Goal: Transaction & Acquisition: Purchase product/service

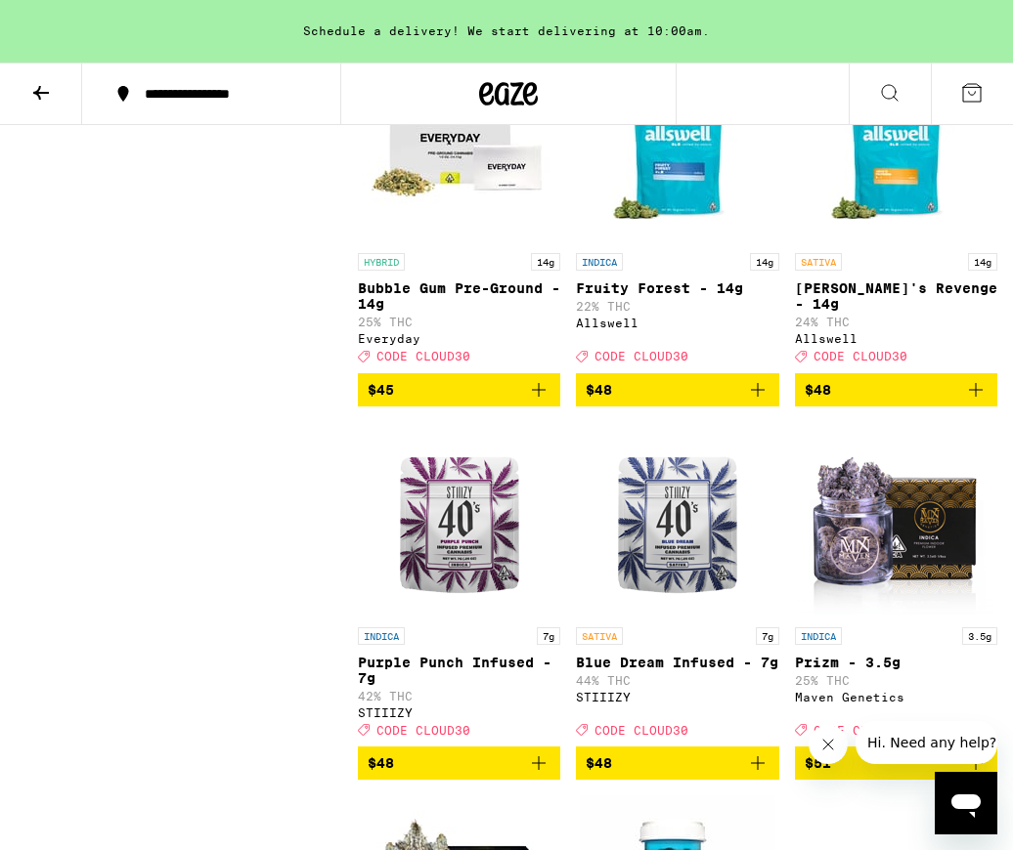
click at [974, 402] on icon "Add to bag" at bounding box center [975, 389] width 23 height 23
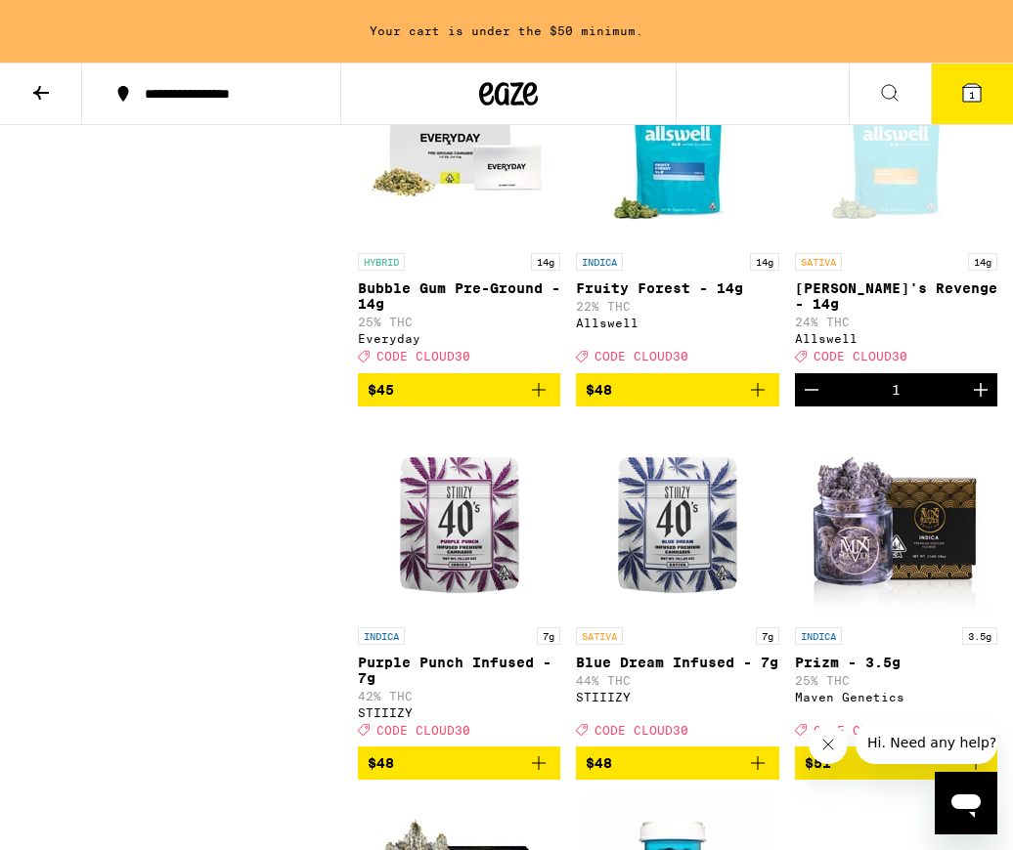
click at [974, 402] on icon "Increment" at bounding box center [980, 389] width 23 height 23
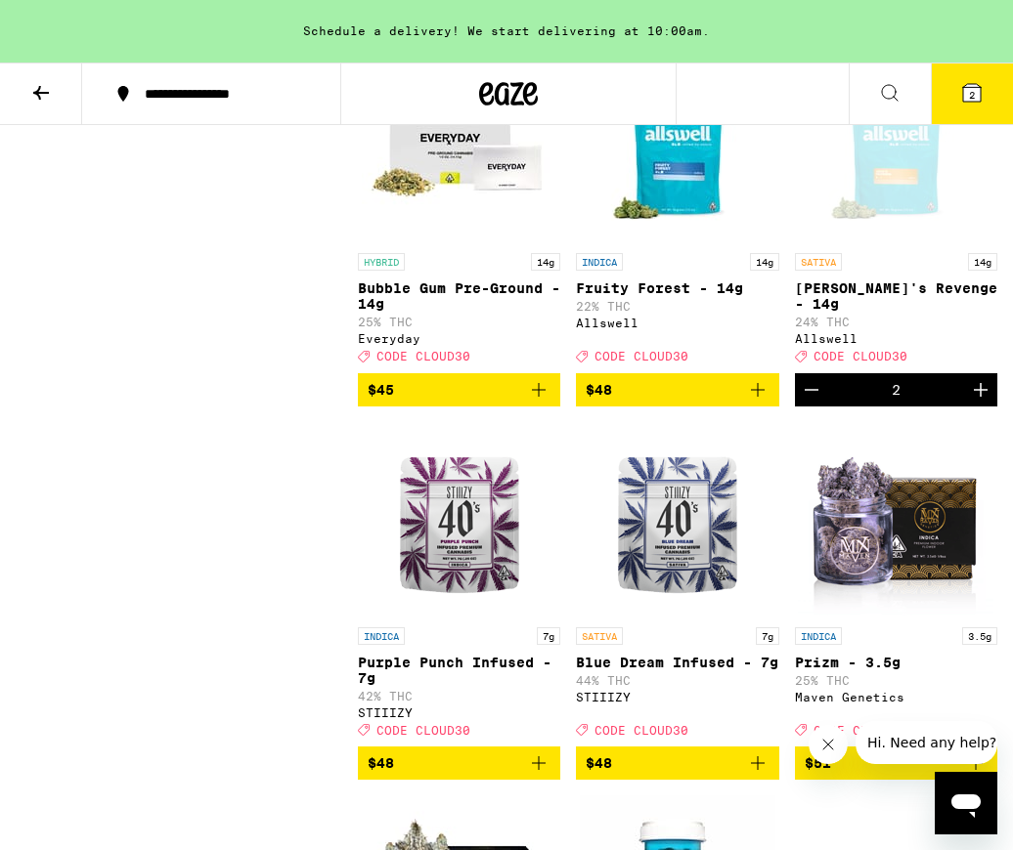
click at [965, 89] on icon at bounding box center [972, 93] width 18 height 18
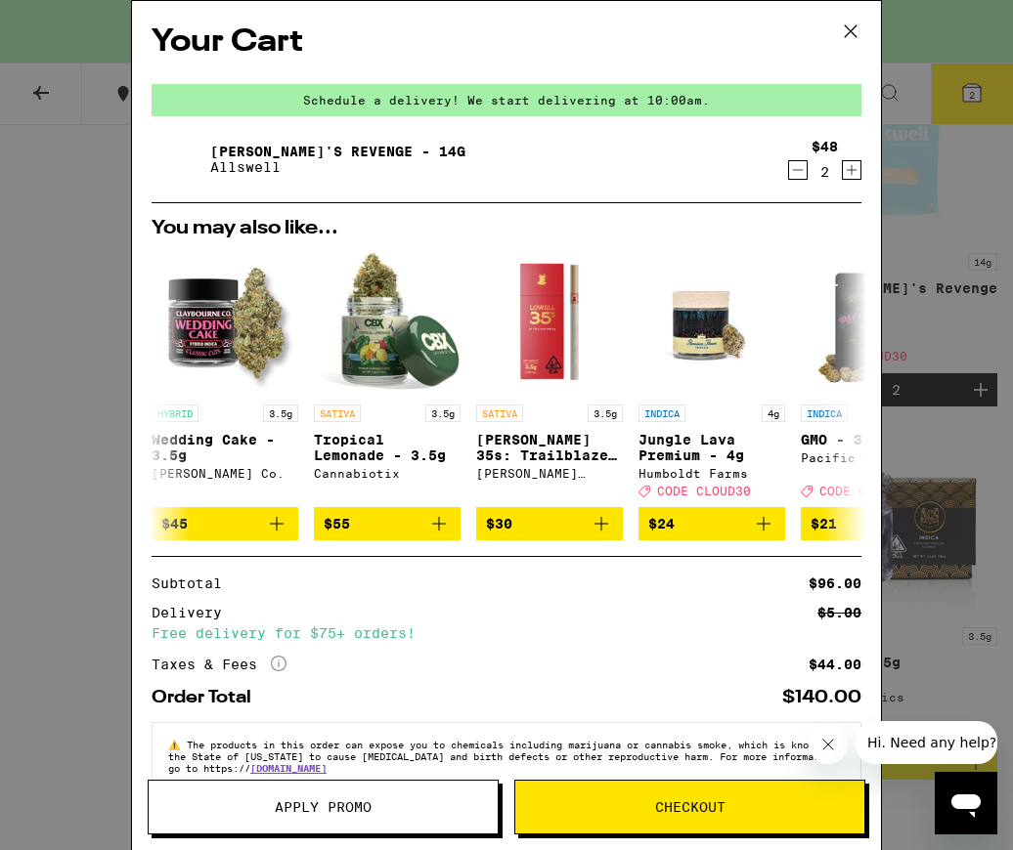
click at [339, 805] on span "Apply Promo" at bounding box center [323, 808] width 97 height 14
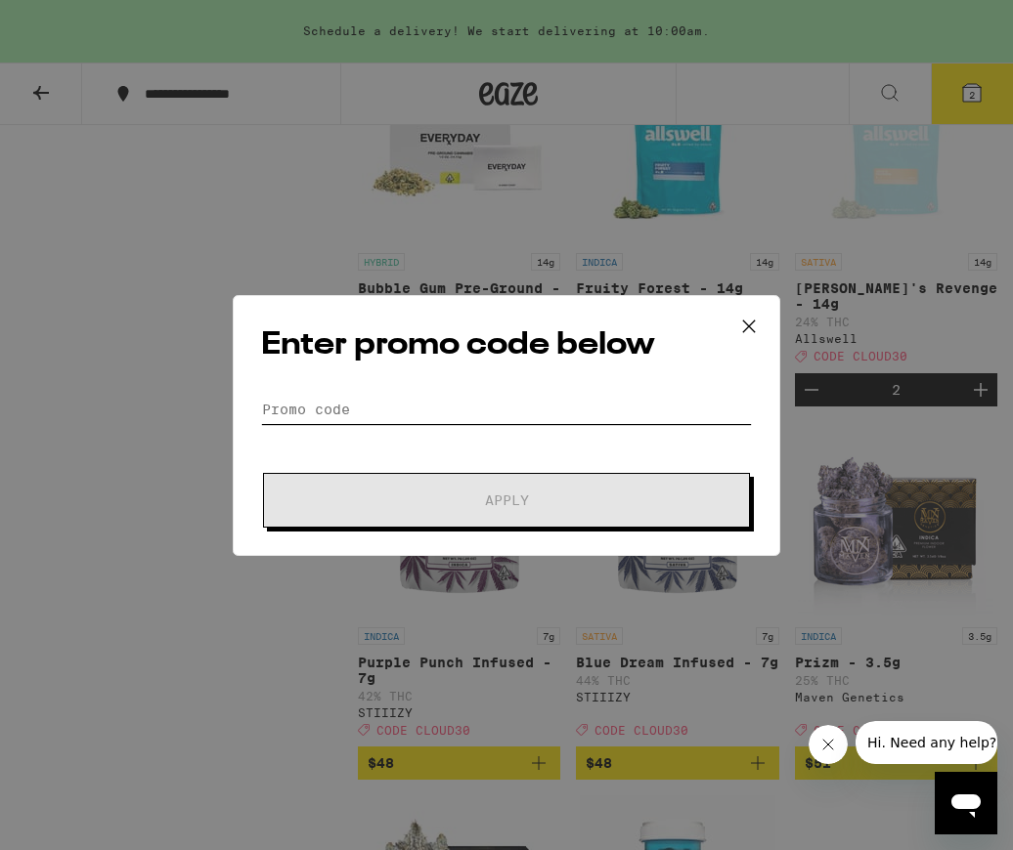
click at [485, 405] on input "Promo Code" at bounding box center [506, 409] width 491 height 29
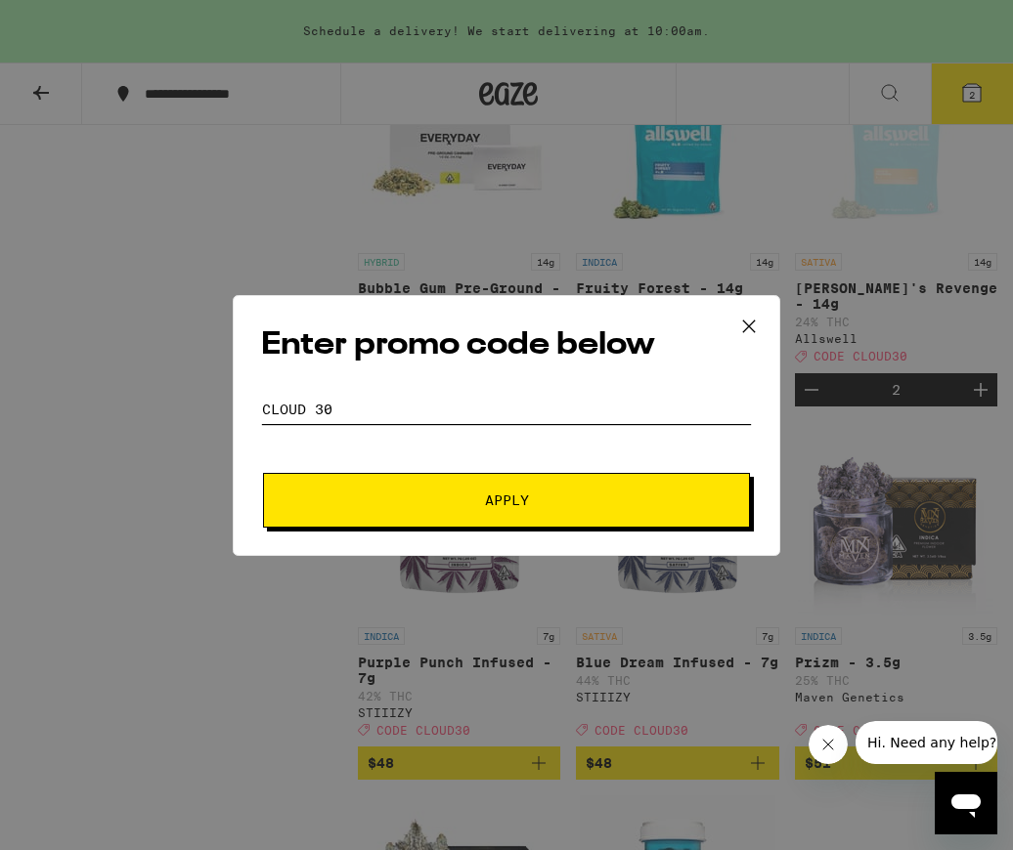
type input "cloud 30"
click at [500, 494] on span "Apply" at bounding box center [507, 501] width 44 height 14
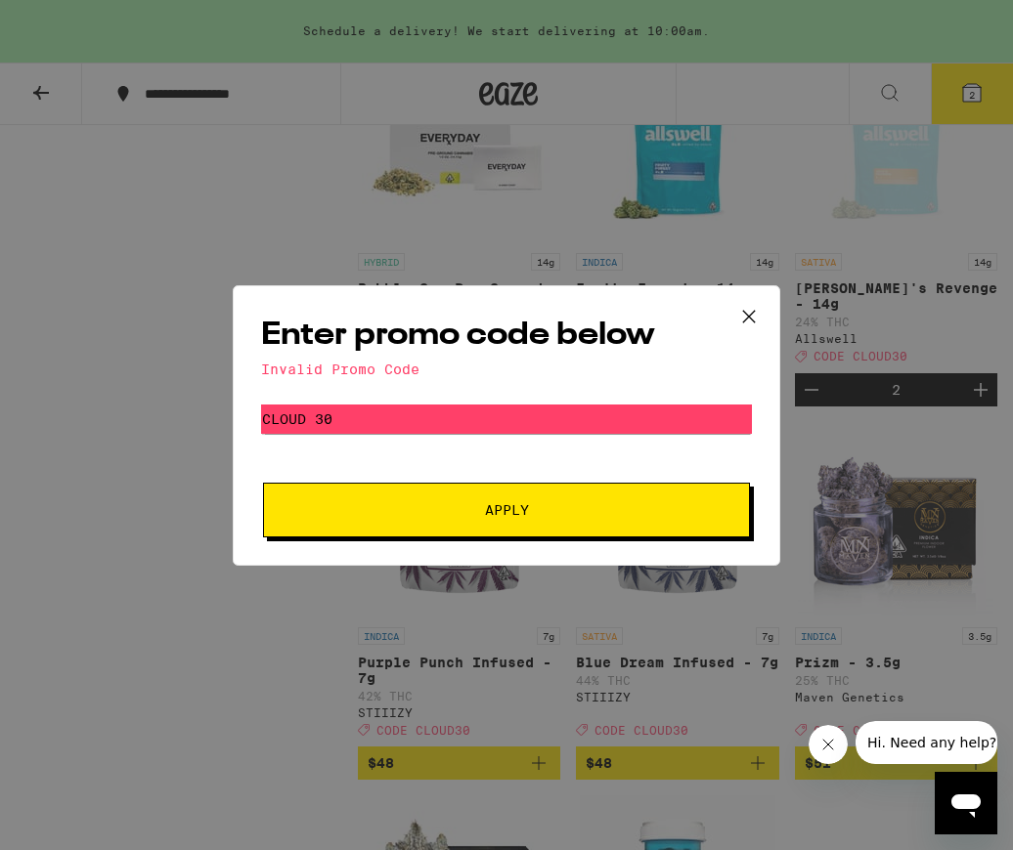
click at [420, 396] on div "Enter promo code below Invalid Promo Code Promo Code cloud 30 Apply" at bounding box center [506, 425] width 547 height 281
click at [523, 521] on button "Apply" at bounding box center [506, 510] width 487 height 55
click at [329, 366] on div "Invalid Promo Code" at bounding box center [506, 370] width 491 height 16
click at [490, 524] on button "Apply" at bounding box center [506, 510] width 487 height 55
drag, startPoint x: 352, startPoint y: 422, endPoint x: 490, endPoint y: 422, distance: 137.8
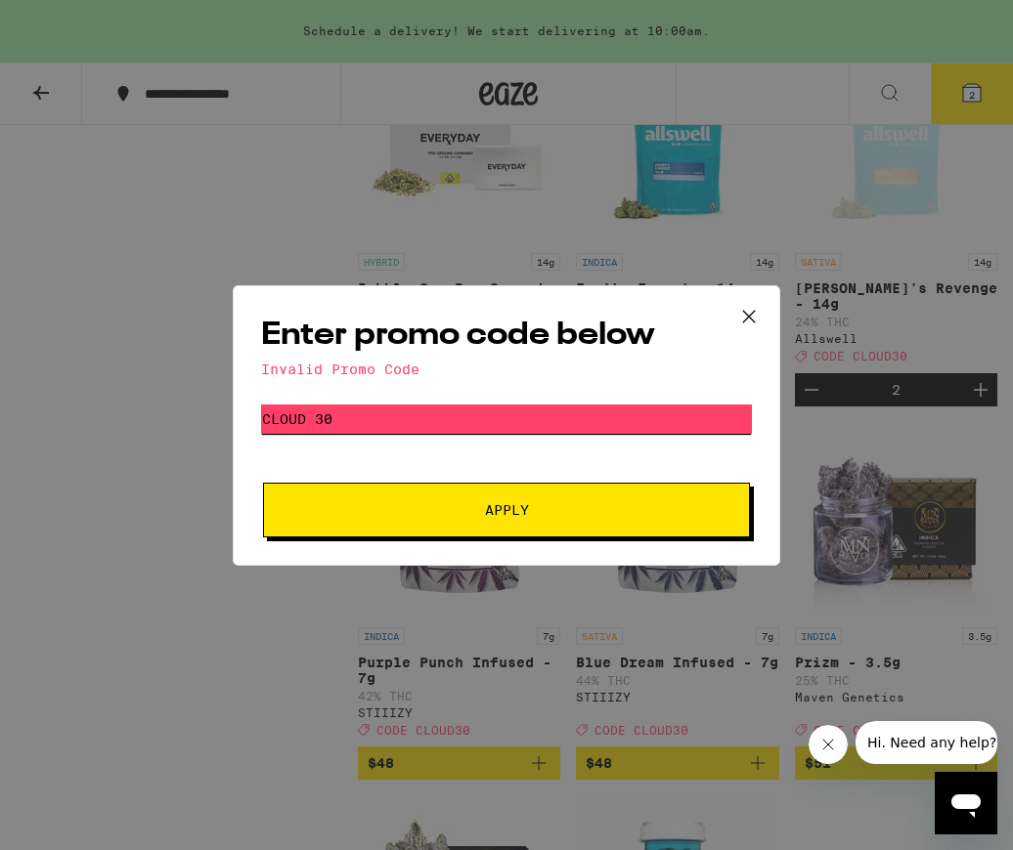
click at [356, 422] on input "cloud 30" at bounding box center [506, 419] width 491 height 29
click at [746, 314] on icon at bounding box center [748, 316] width 29 height 29
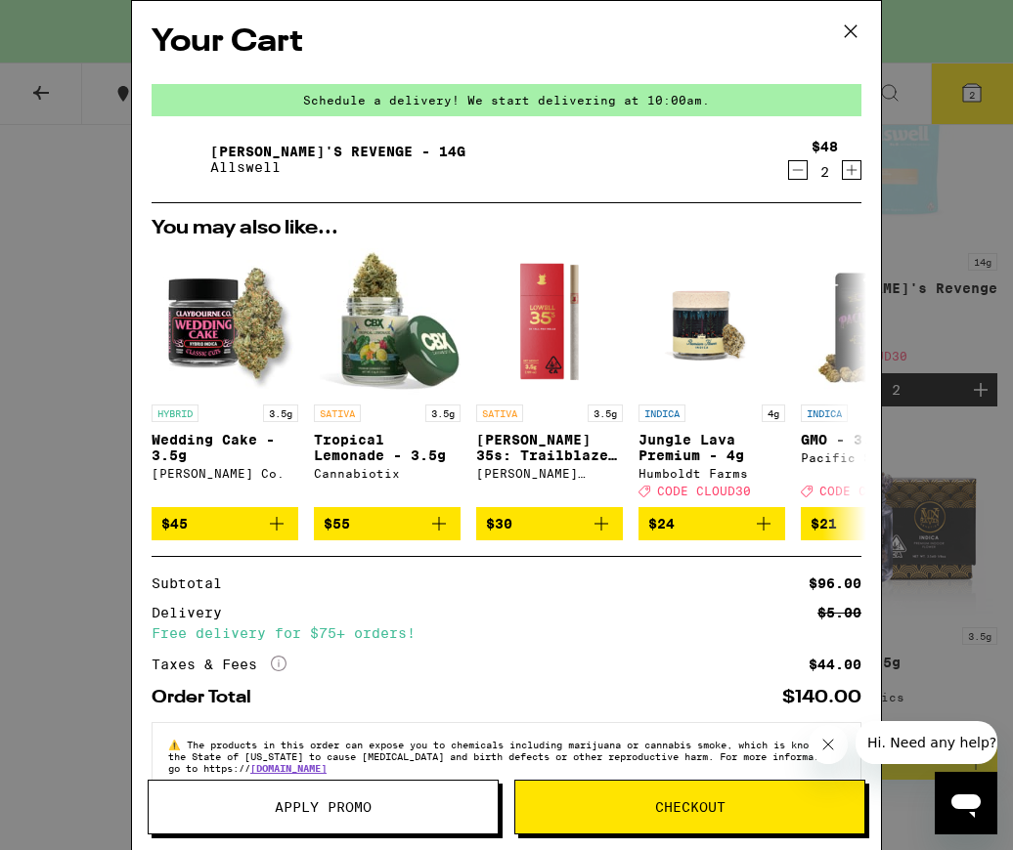
click at [344, 805] on span "Apply Promo" at bounding box center [323, 808] width 97 height 14
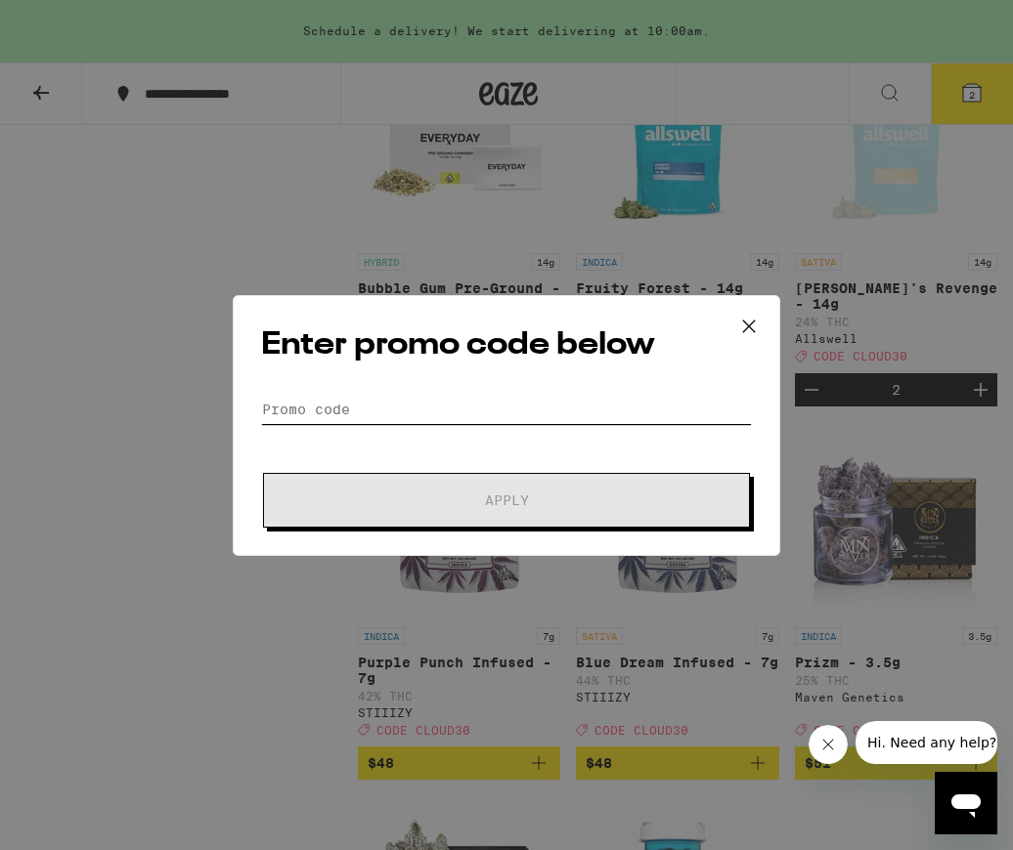
click at [374, 405] on input "Promo Code" at bounding box center [506, 409] width 491 height 29
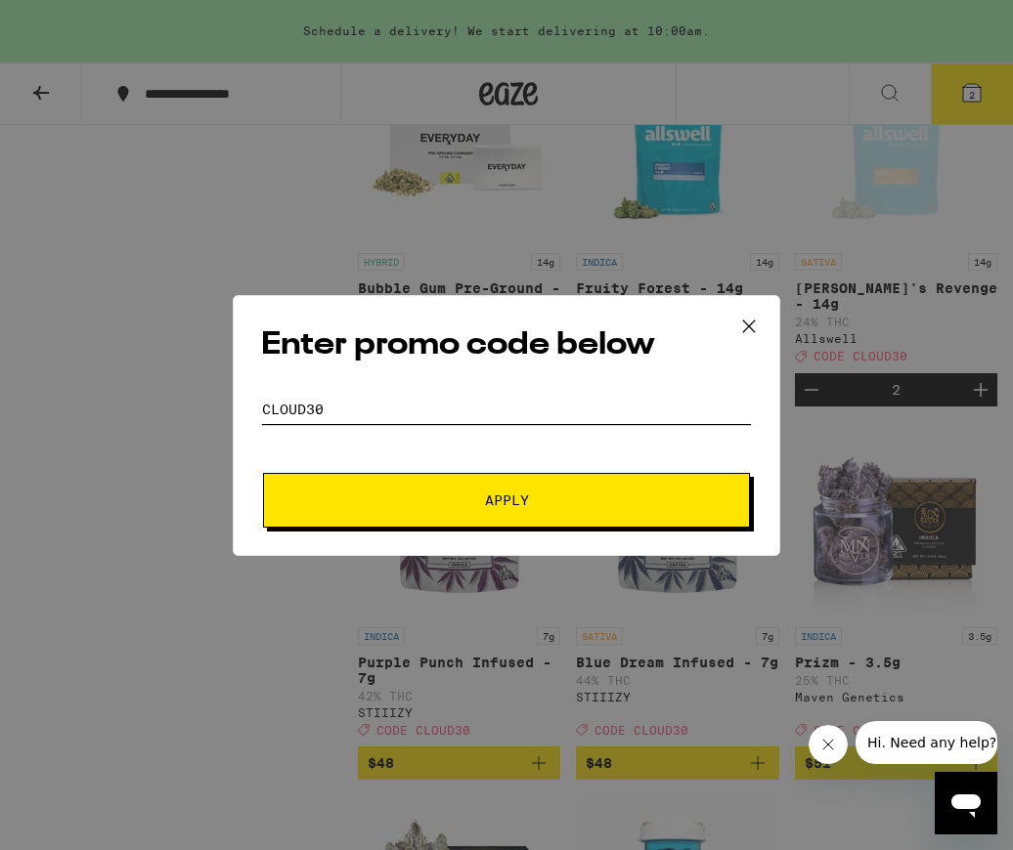
scroll to position [2155, 0]
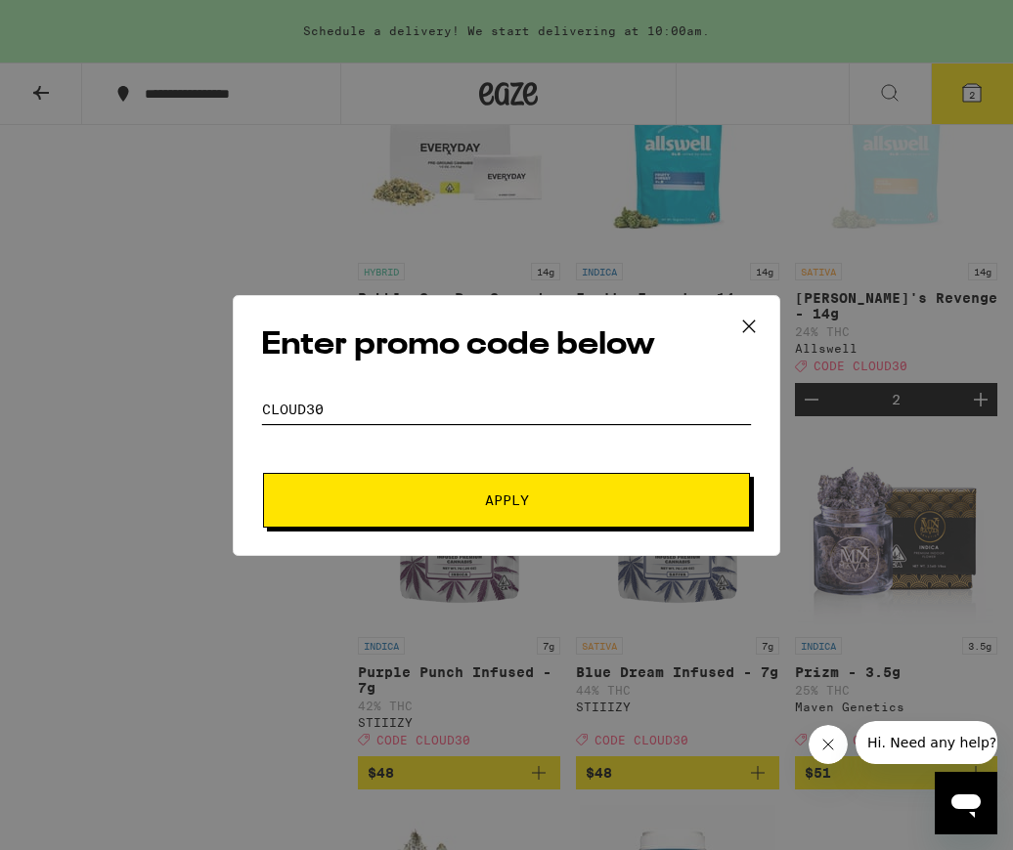
type input "cloud30"
click at [495, 503] on span "Apply" at bounding box center [507, 501] width 44 height 14
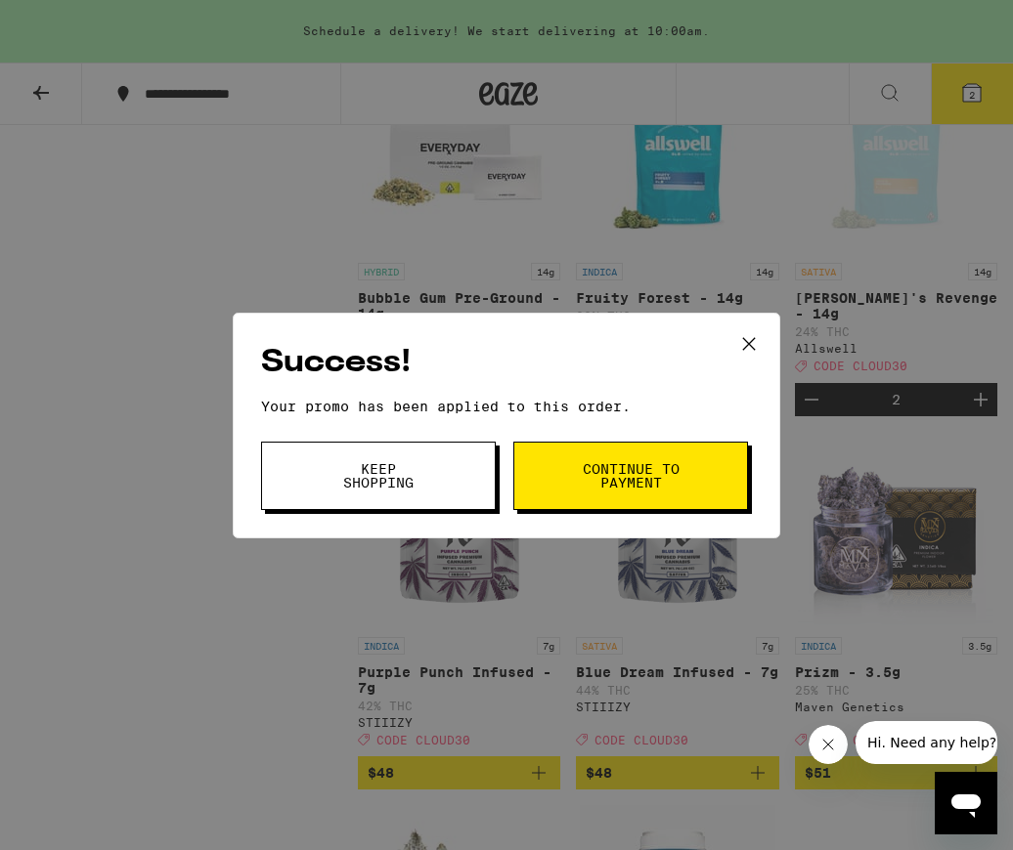
click at [580, 480] on button "Continue to payment" at bounding box center [630, 476] width 235 height 68
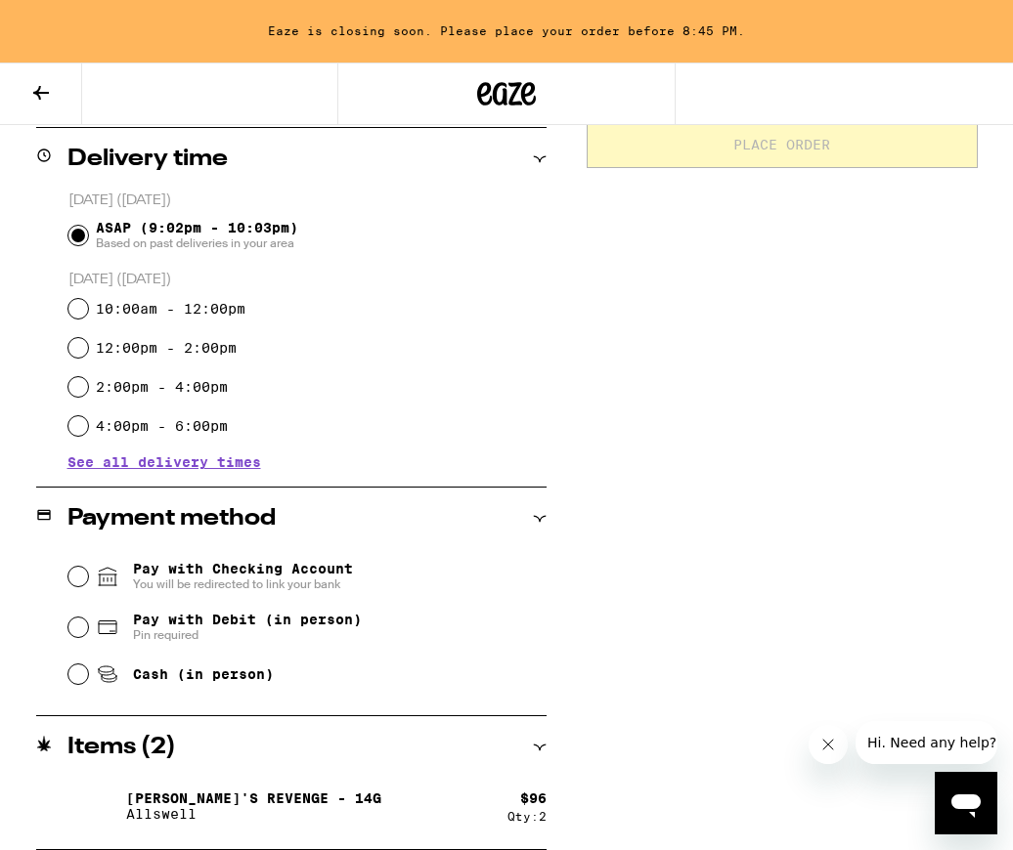
scroll to position [479, 0]
click at [78, 676] on input "Cash (in person)" at bounding box center [78, 675] width 20 height 20
radio input "true"
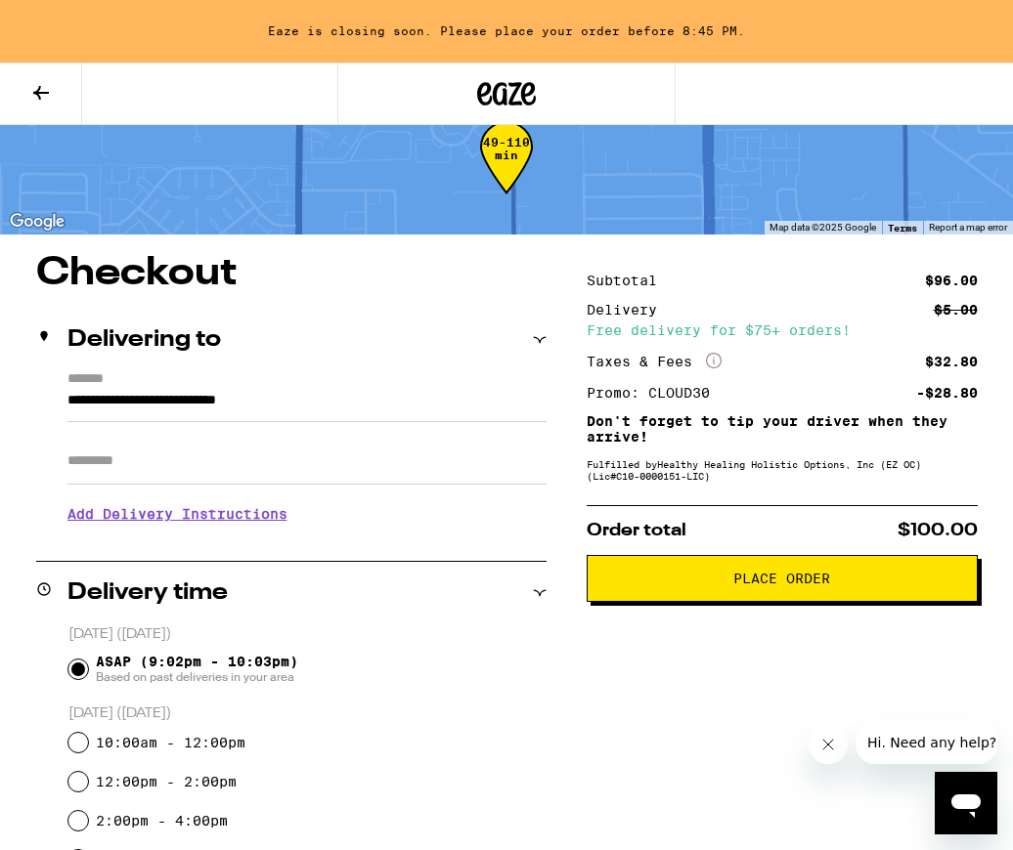
scroll to position [48, 0]
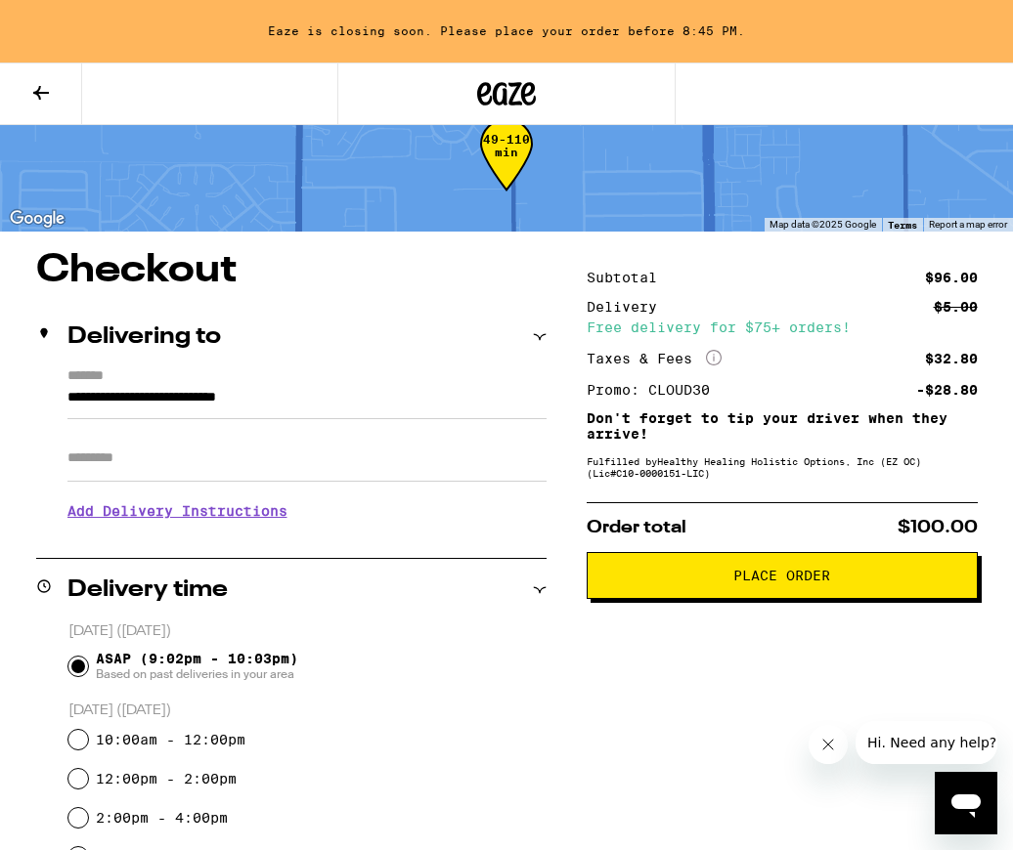
click at [769, 580] on span "Place Order" at bounding box center [781, 576] width 97 height 14
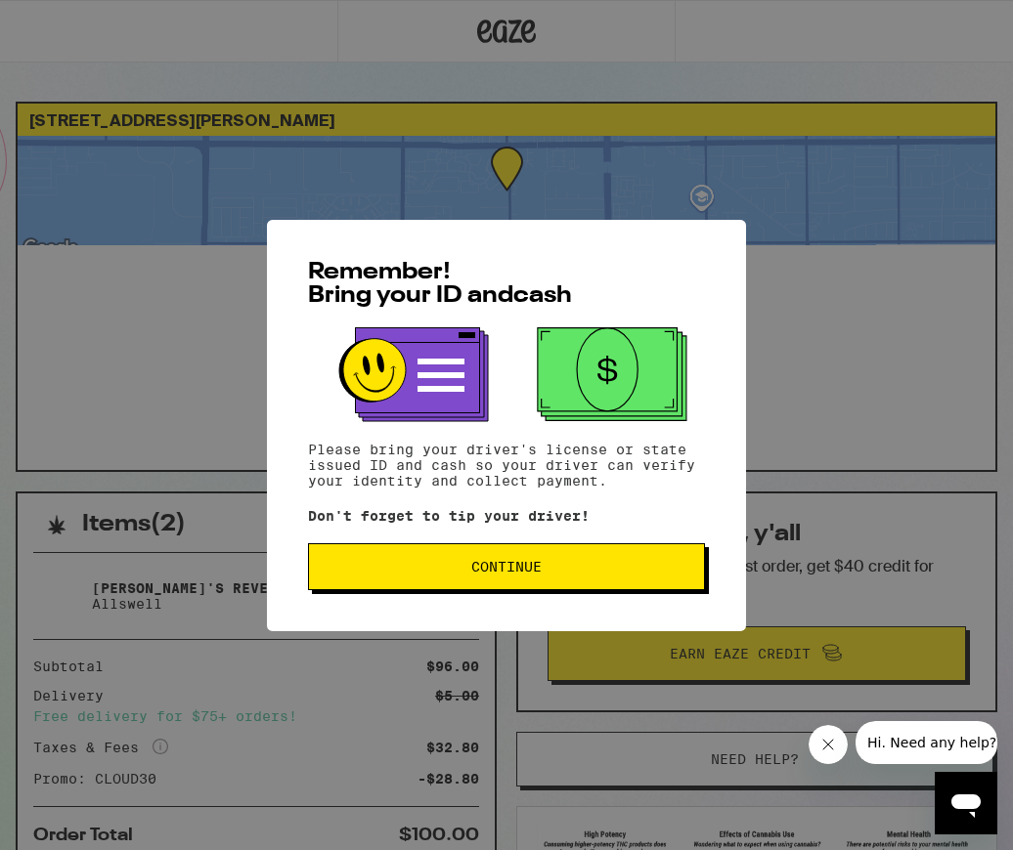
click at [501, 572] on span "Continue" at bounding box center [506, 567] width 70 height 14
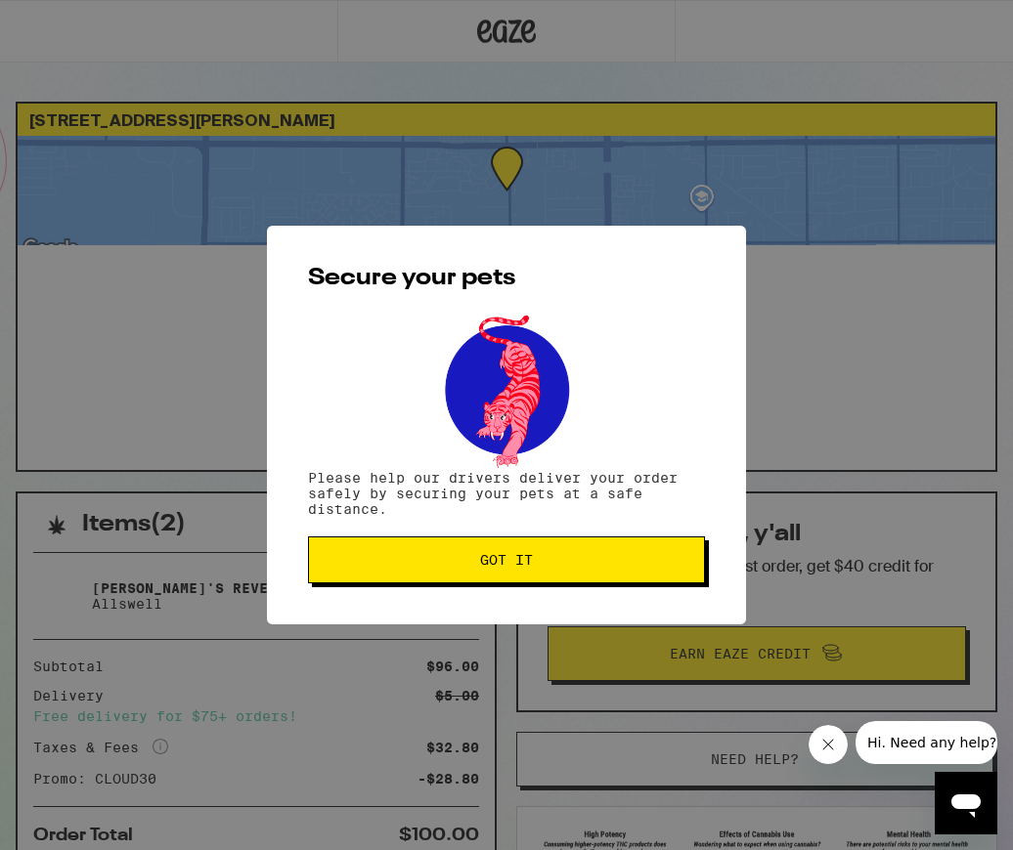
click at [514, 566] on span "Got it" at bounding box center [506, 560] width 53 height 14
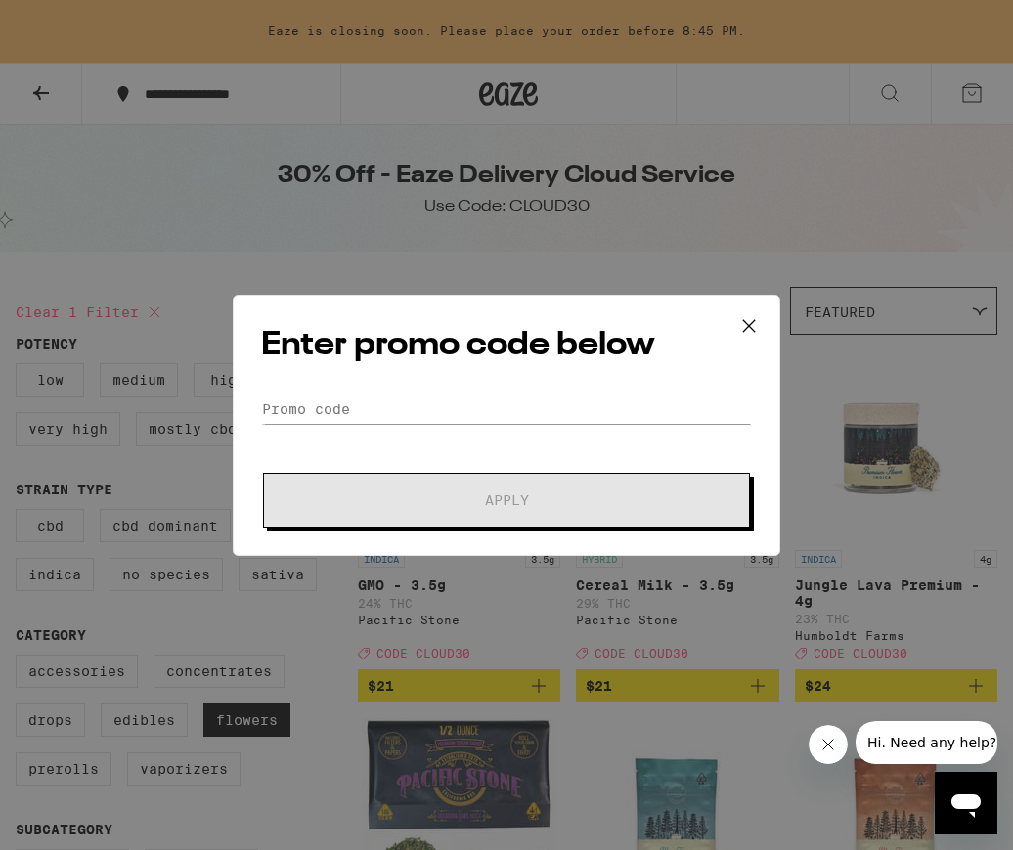
click at [755, 324] on icon at bounding box center [748, 326] width 29 height 29
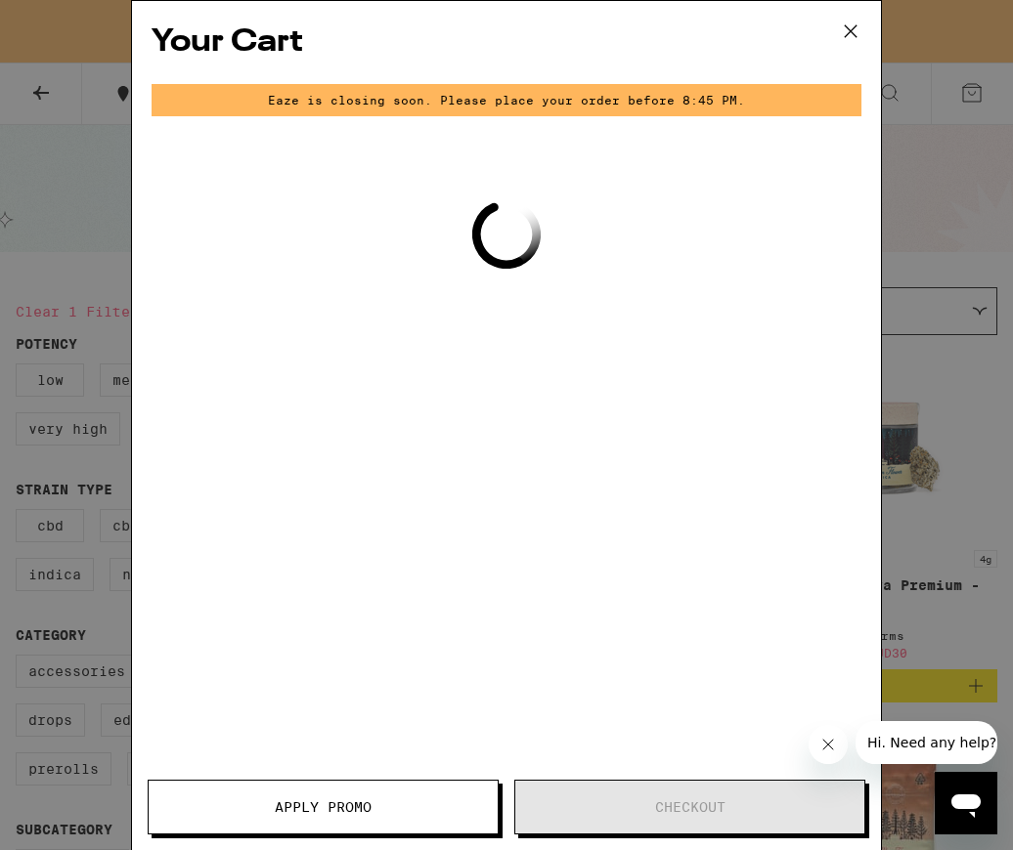
scroll to position [2165, 0]
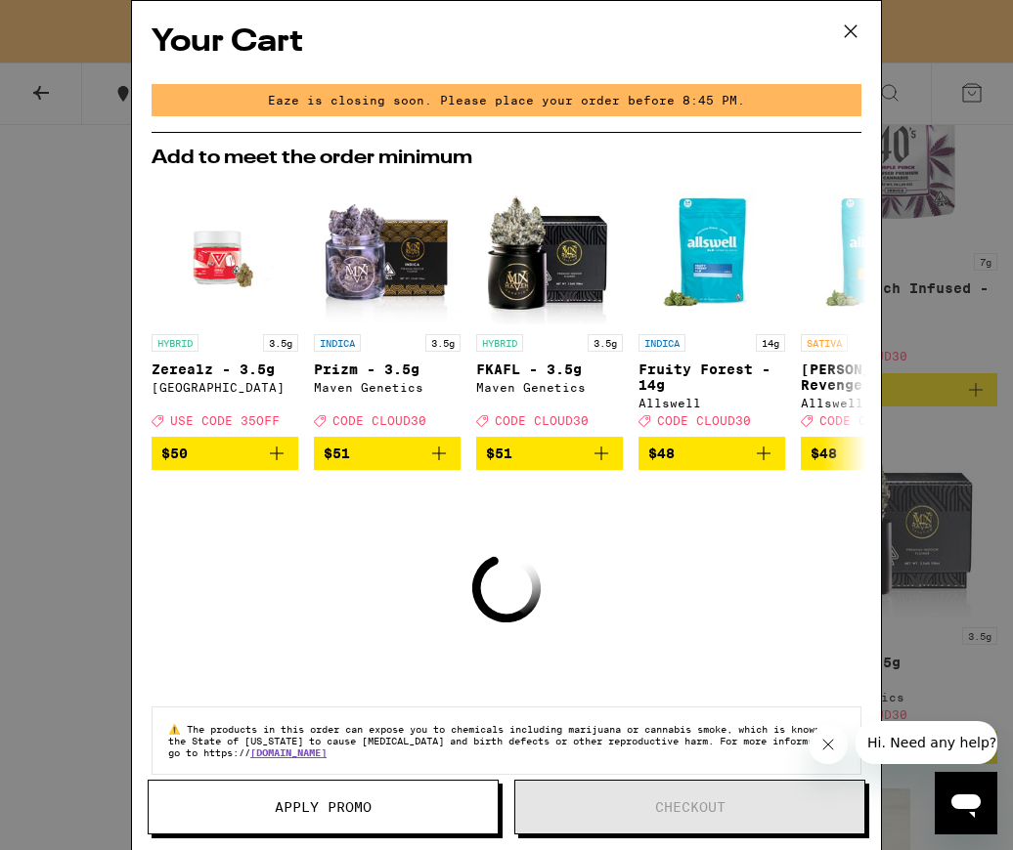
click at [848, 28] on icon at bounding box center [850, 31] width 29 height 29
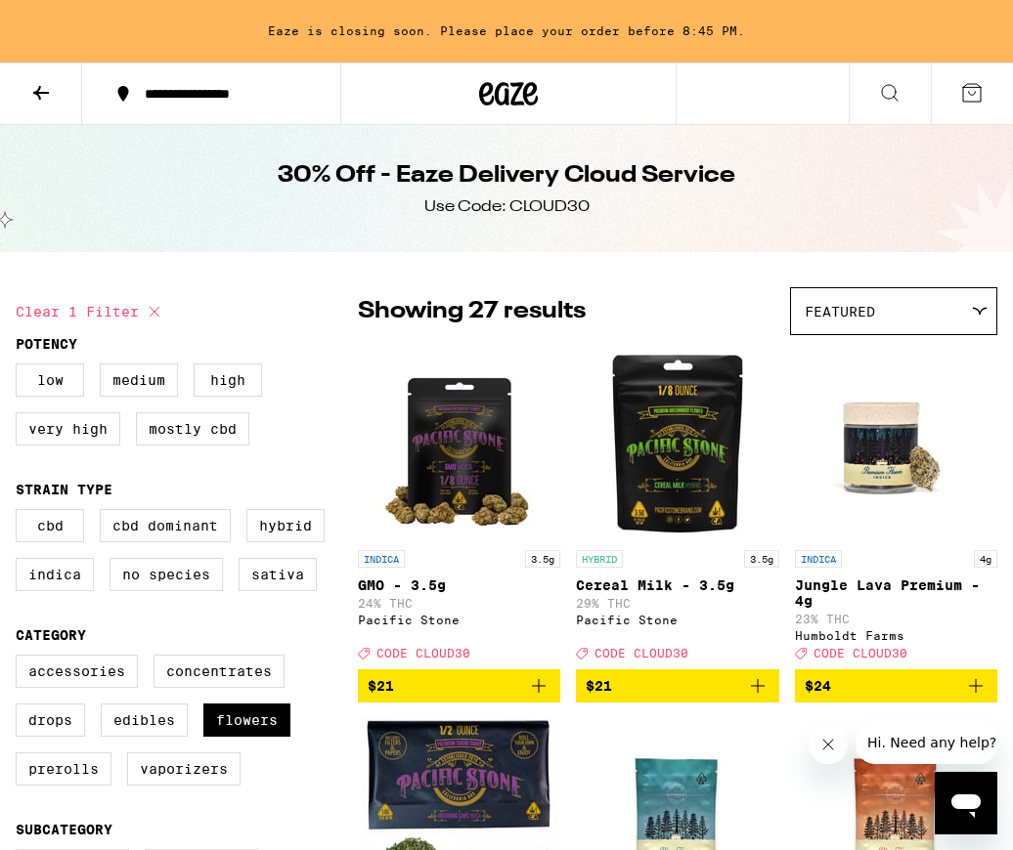
click at [46, 91] on icon at bounding box center [41, 93] width 16 height 14
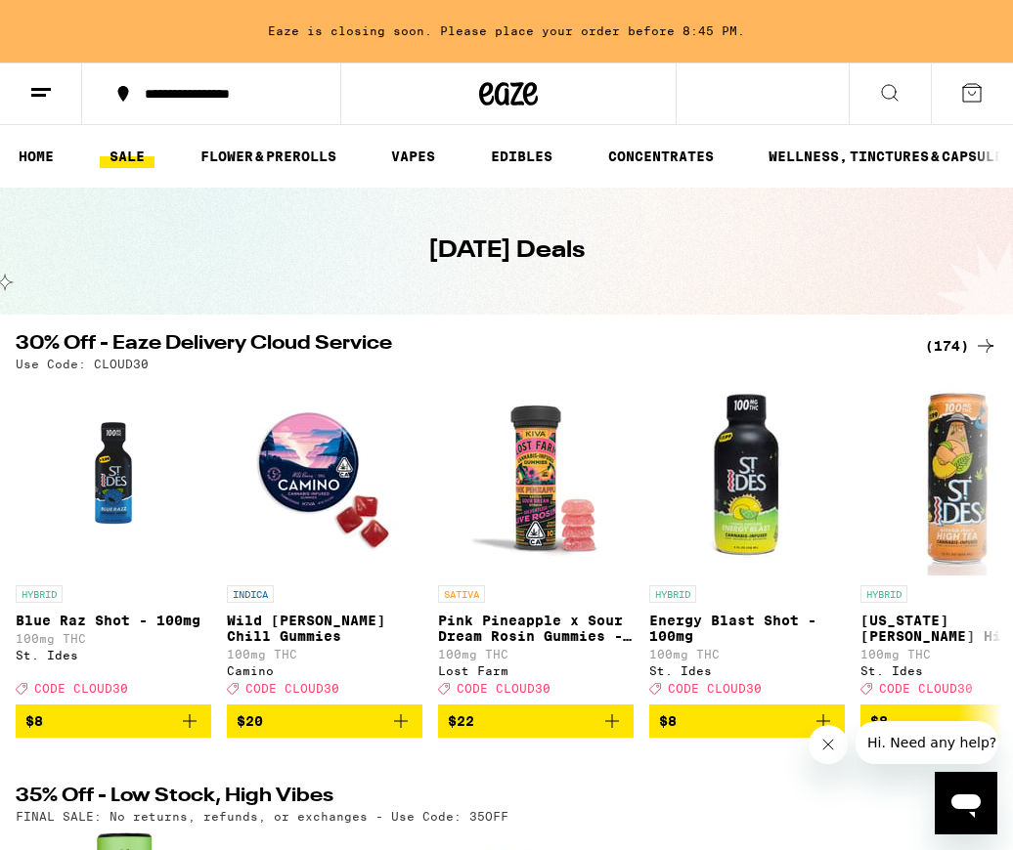
click at [130, 154] on link "SALE" at bounding box center [127, 156] width 55 height 23
click at [945, 348] on div "(174)" at bounding box center [961, 345] width 72 height 23
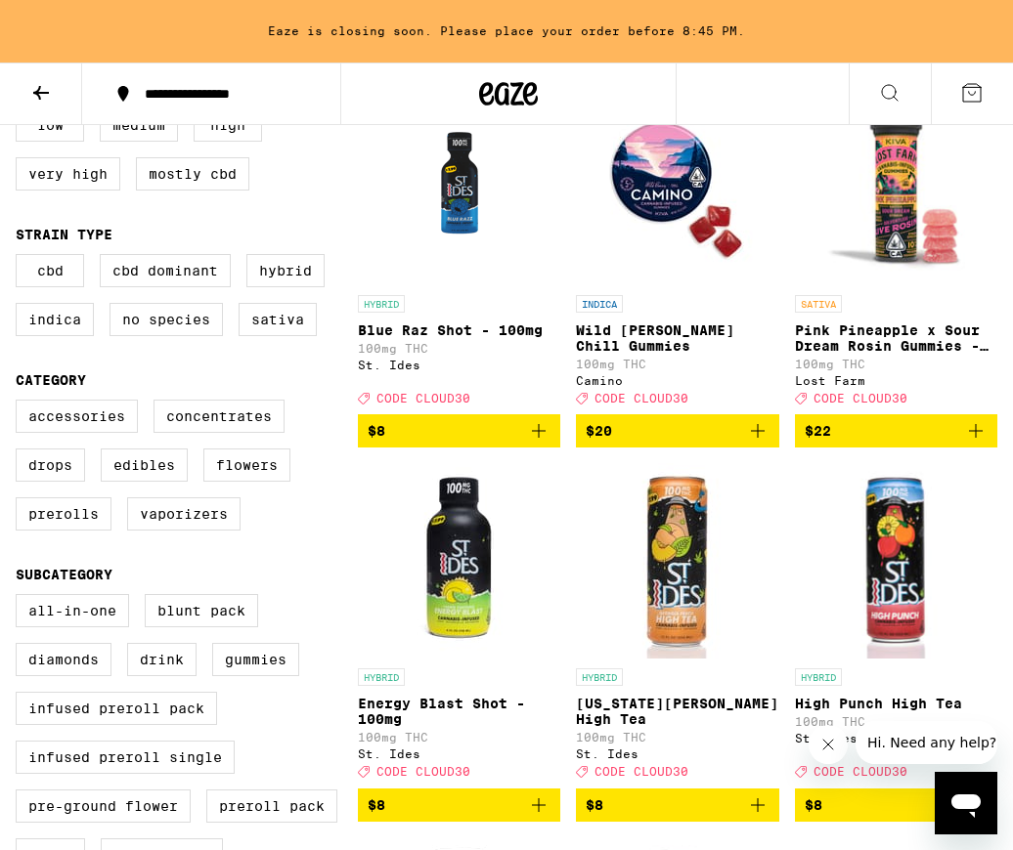
scroll to position [261, 0]
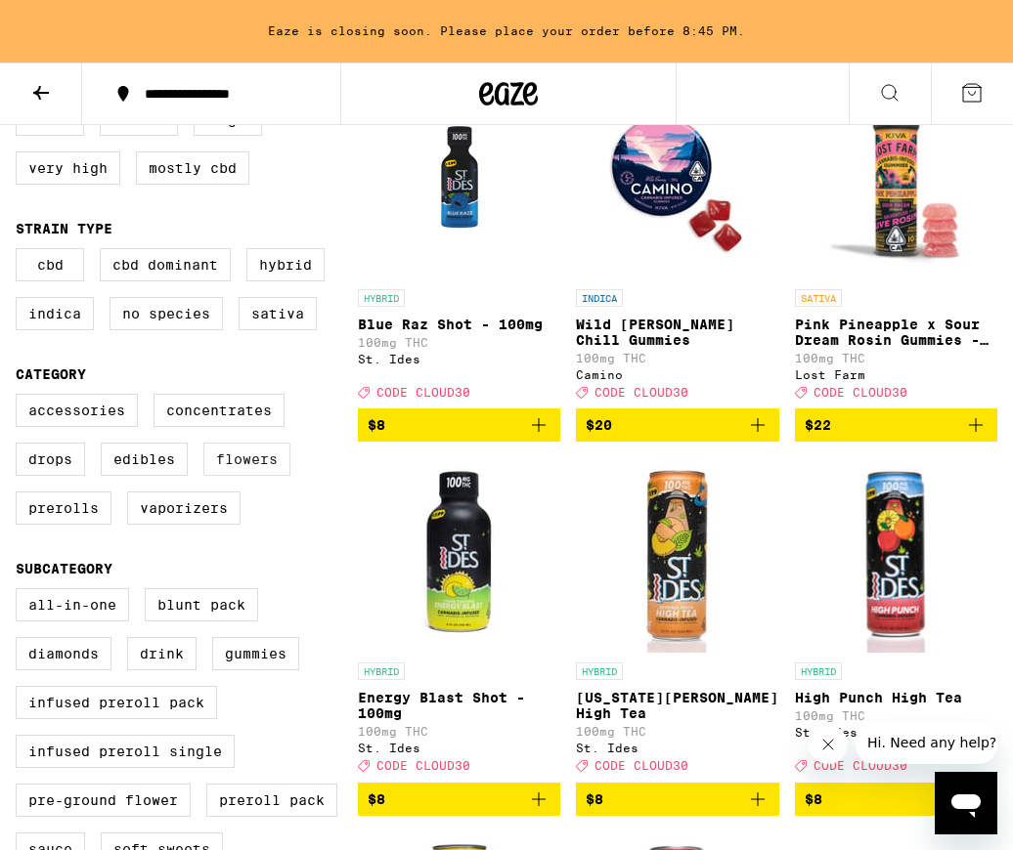
click at [241, 476] on label "Flowers" at bounding box center [246, 459] width 87 height 33
click at [21, 398] on input "Flowers" at bounding box center [20, 397] width 1 height 1
checkbox input "true"
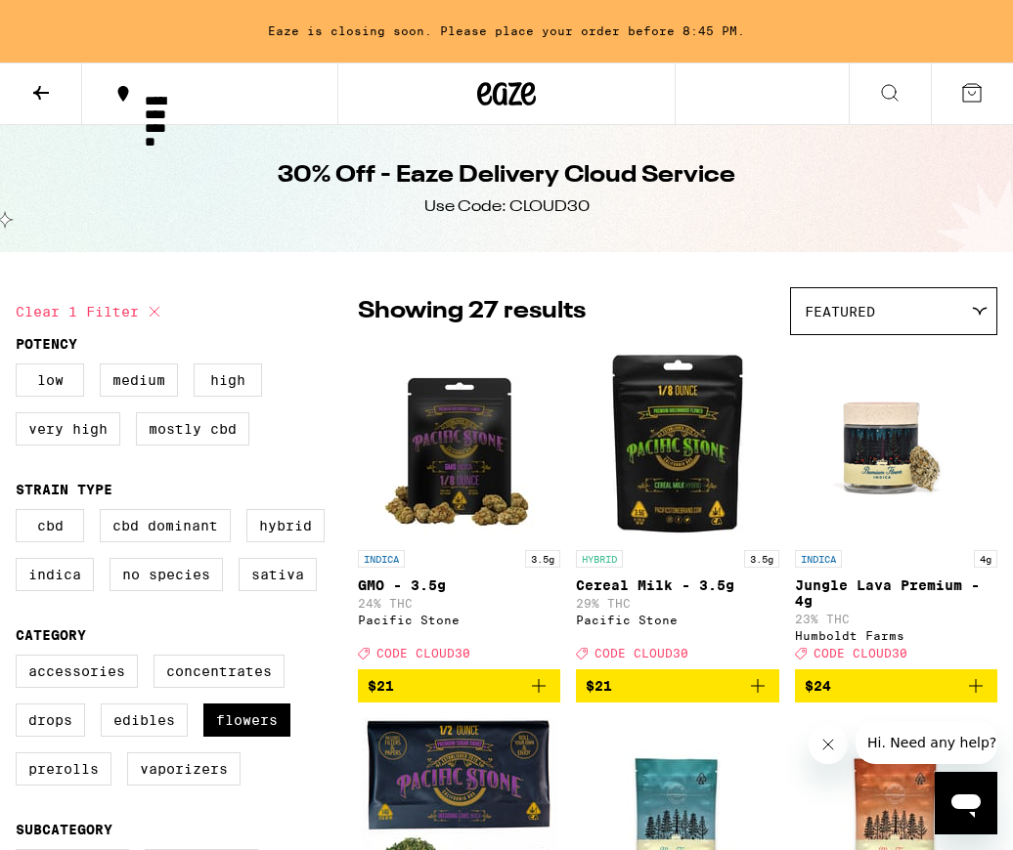
click at [33, 97] on icon at bounding box center [40, 92] width 23 height 23
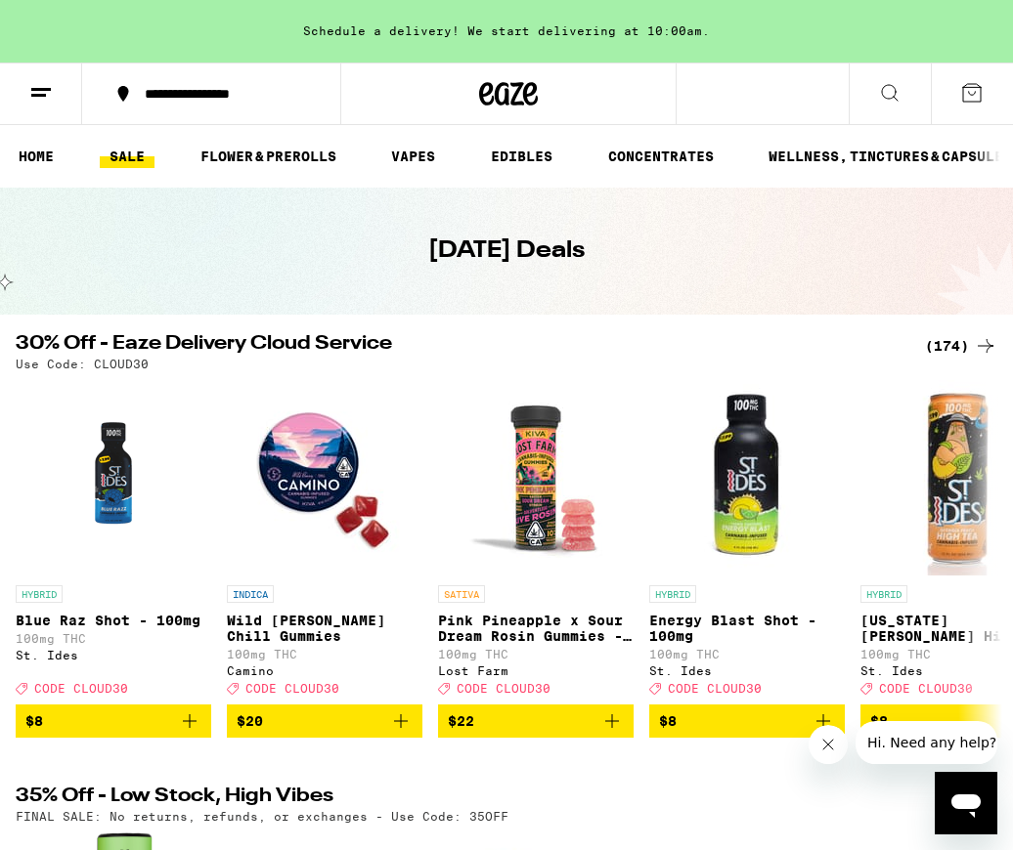
click at [970, 93] on icon at bounding box center [971, 92] width 23 height 23
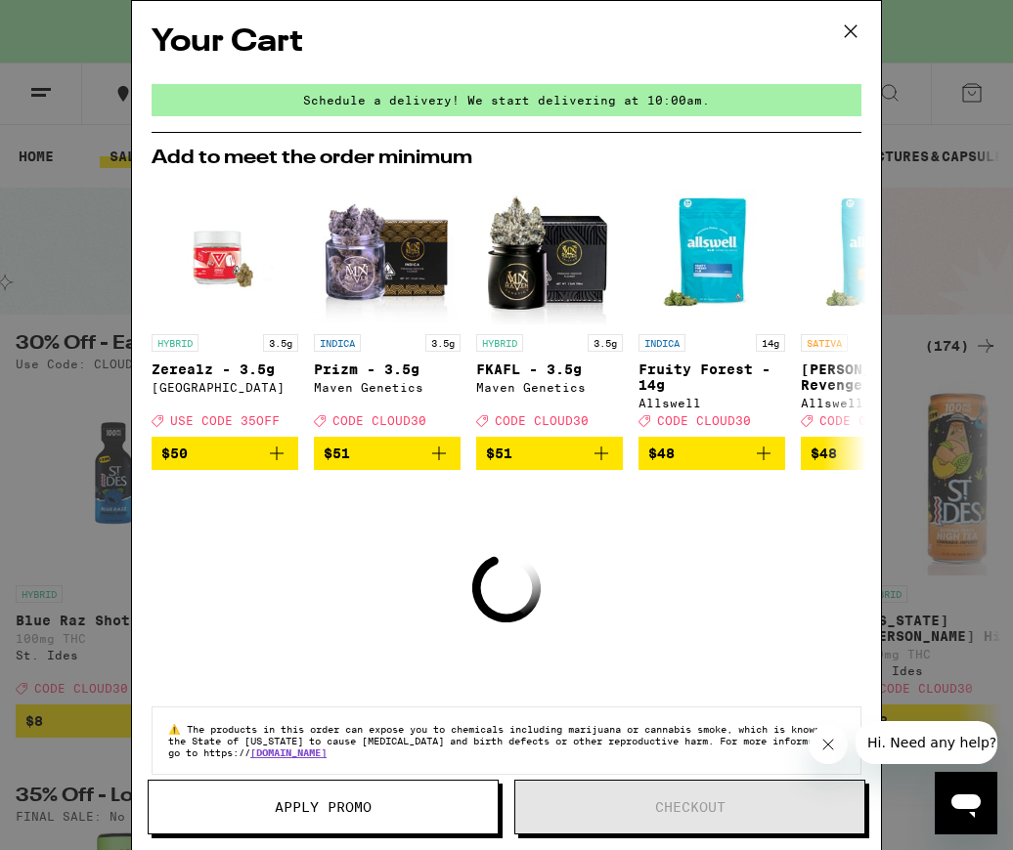
click at [477, 99] on div "Schedule a delivery! We start delivering at 10:00am." at bounding box center [507, 100] width 710 height 32
